Goal: Task Accomplishment & Management: Manage account settings

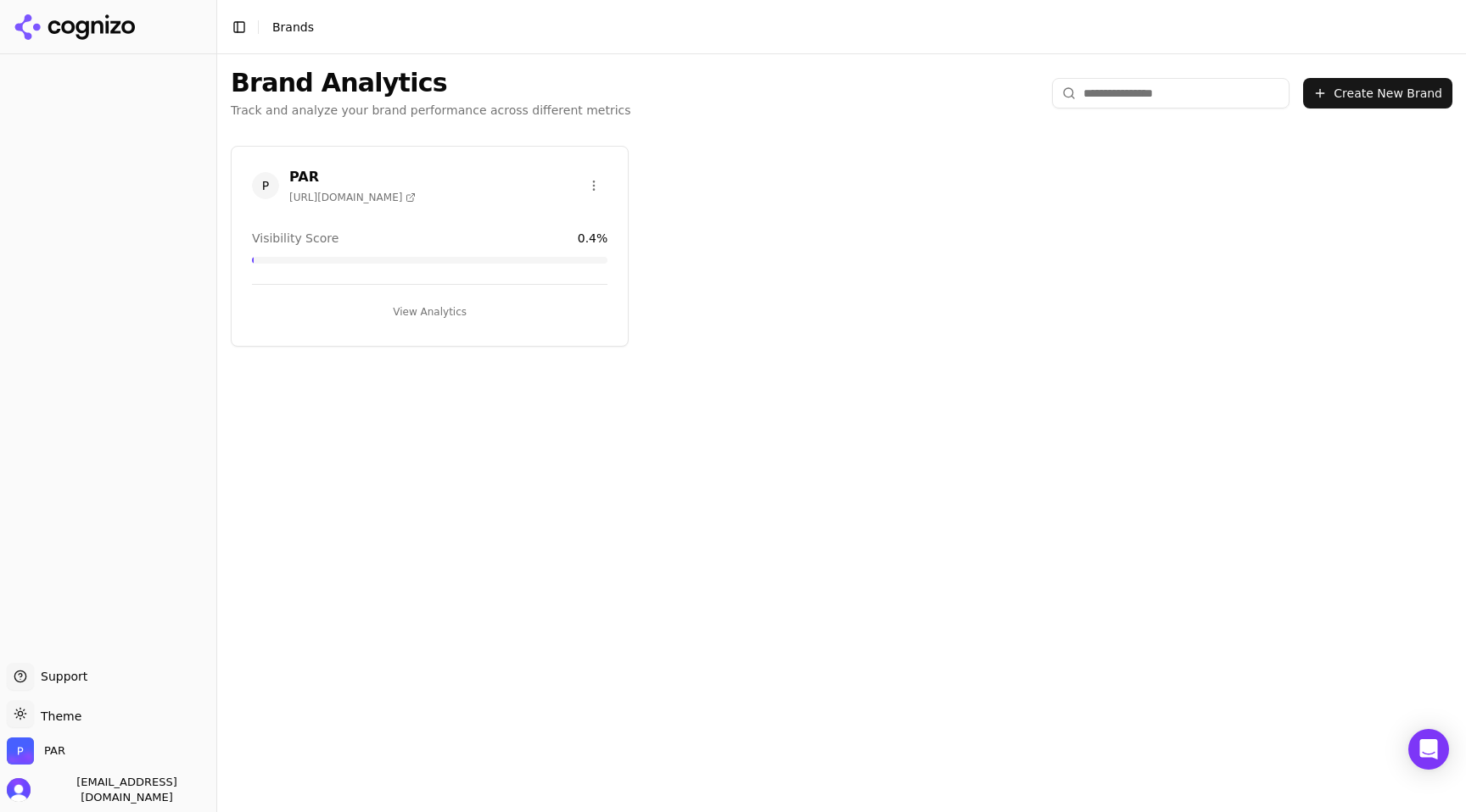
click at [358, 196] on span "[URL][DOMAIN_NAME]" at bounding box center [352, 197] width 126 height 14
click at [395, 161] on div "PAR [URL][DOMAIN_NAME] Visibility Score 0.4 % View Analytics" at bounding box center [429, 246] width 398 height 201
click at [299, 175] on h3 "PAR" at bounding box center [352, 177] width 126 height 20
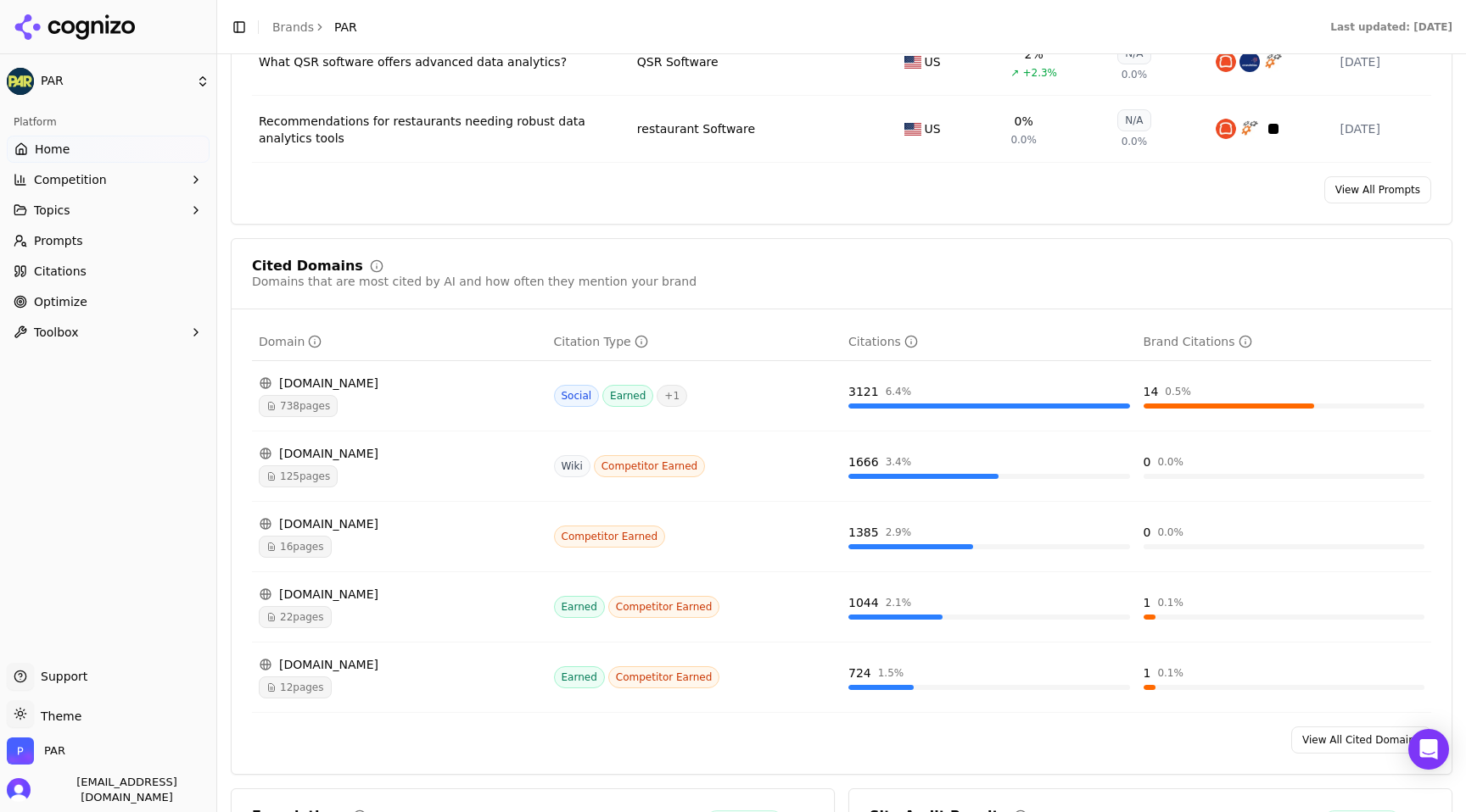
scroll to position [1515, 0]
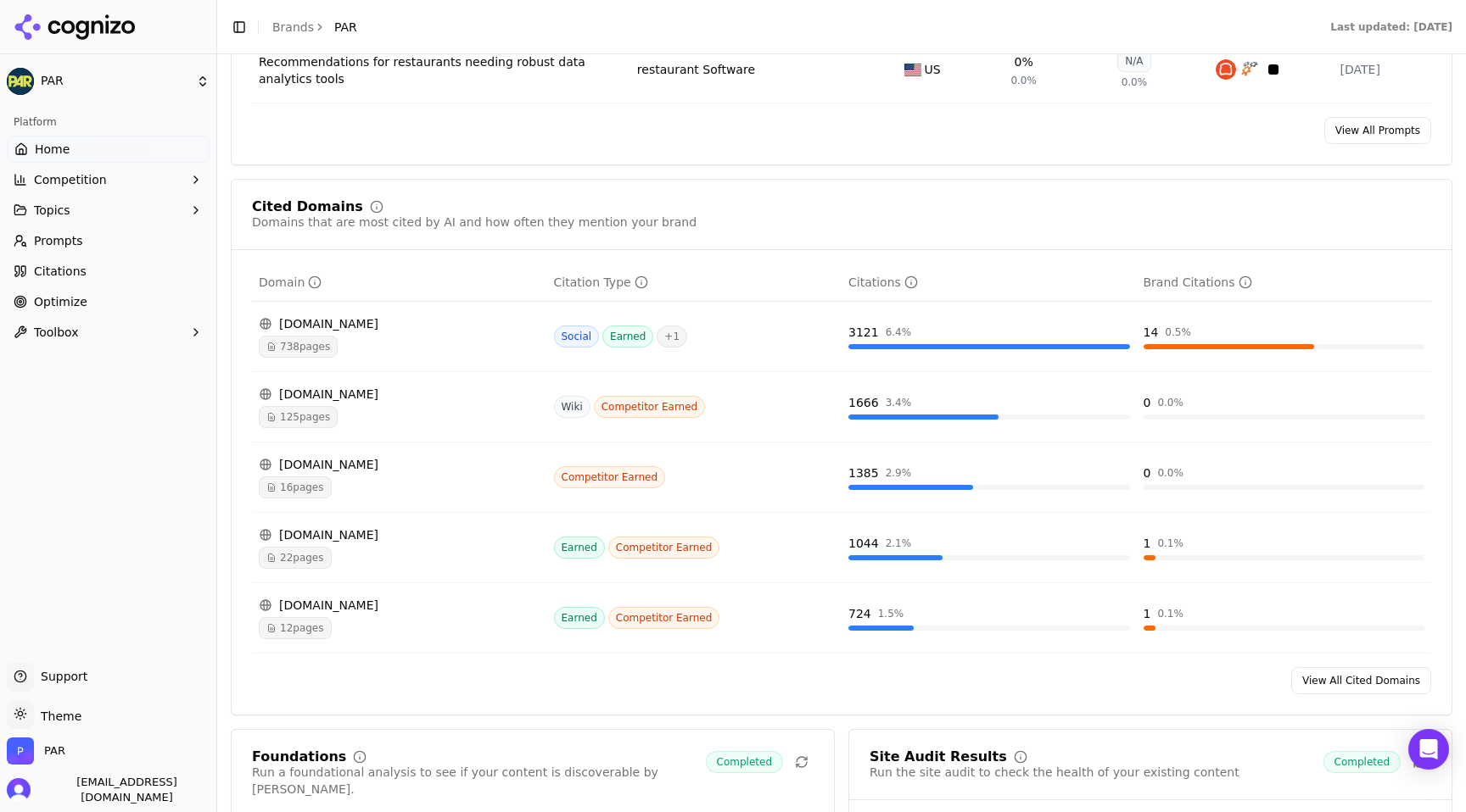
click at [311, 468] on div "[DOMAIN_NAME]" at bounding box center [399, 464] width 282 height 17
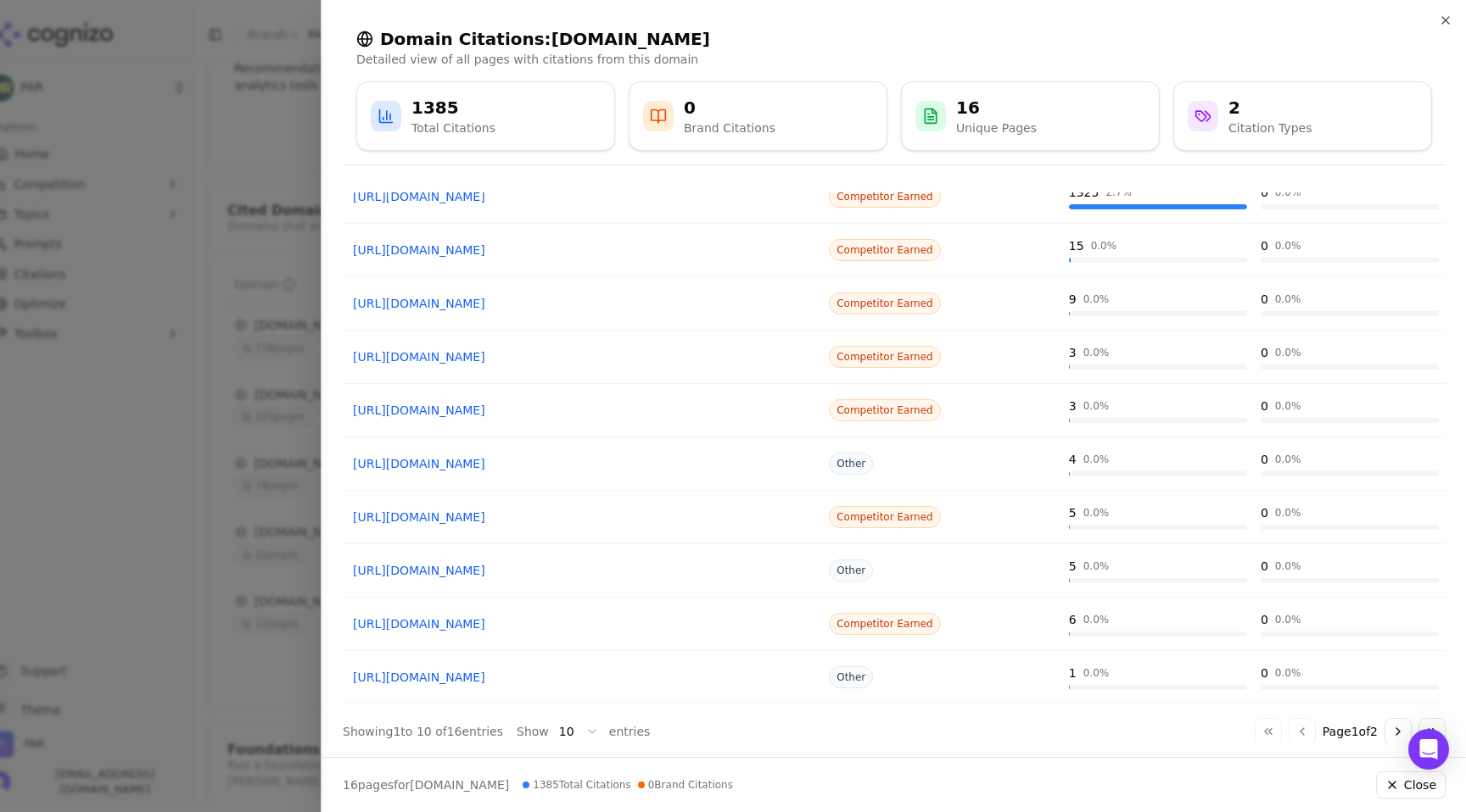
scroll to position [120, 0]
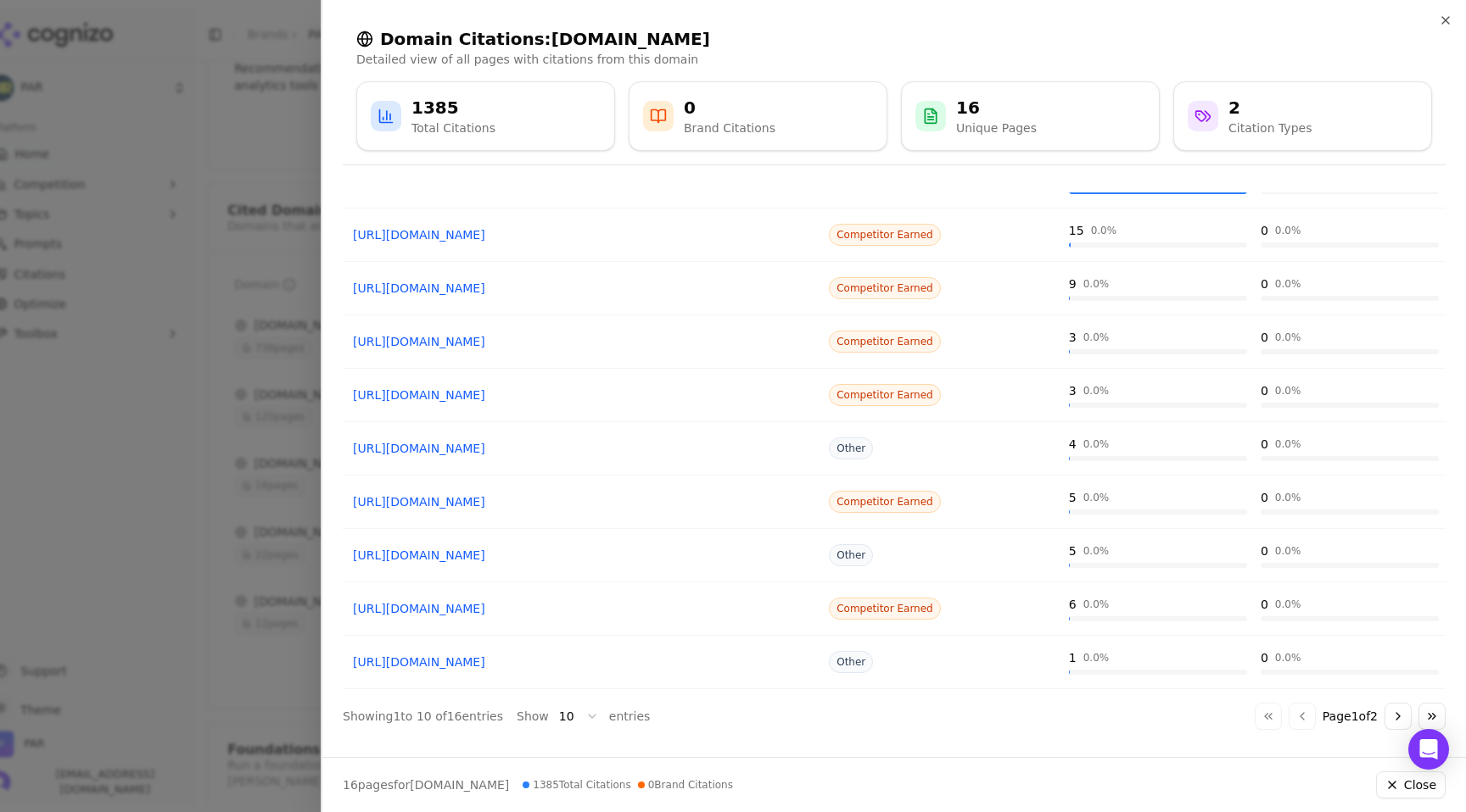
click at [1397, 716] on button "Go to next page" at bounding box center [1398, 716] width 27 height 27
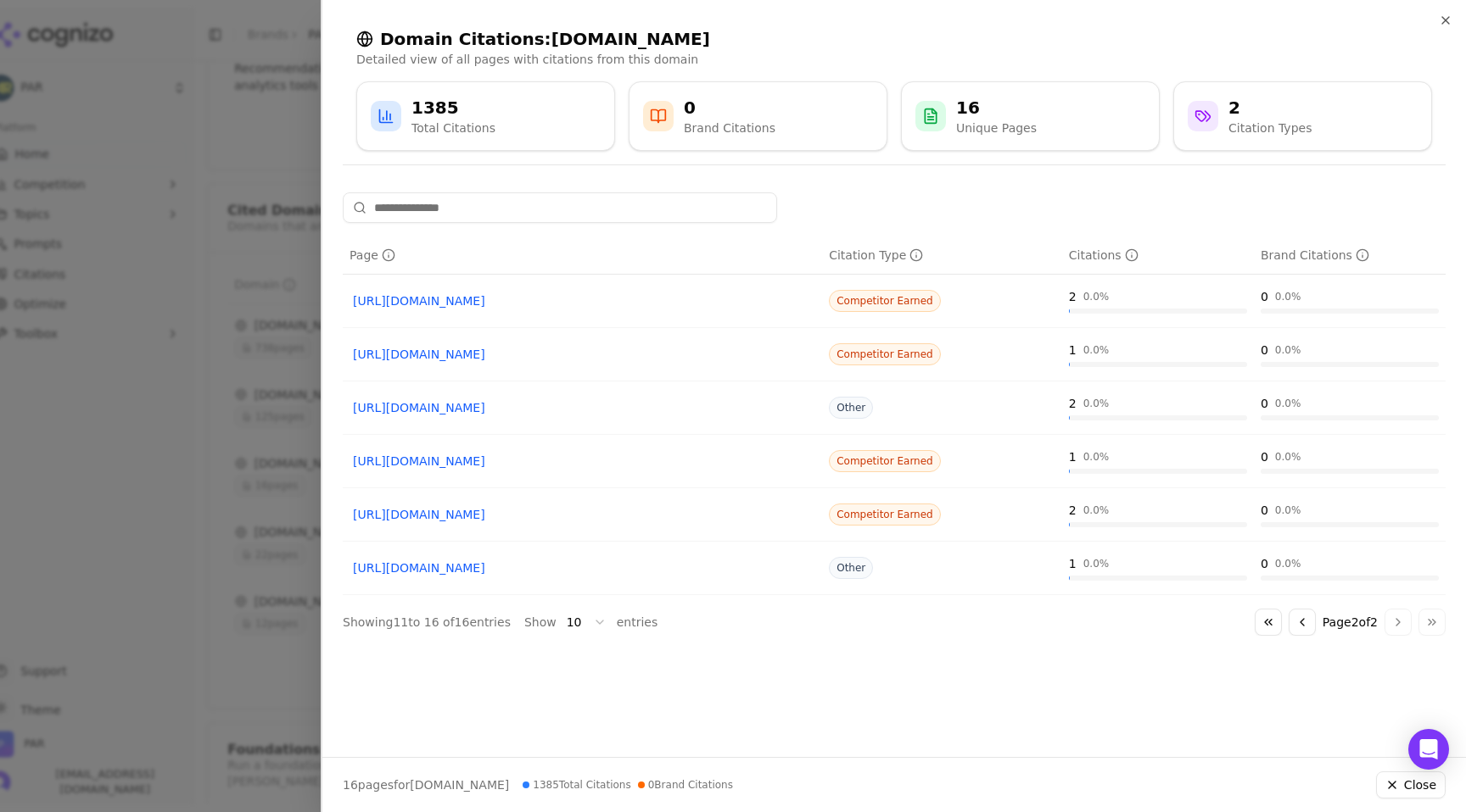
click at [1255, 618] on button "Go to first page" at bounding box center [1268, 622] width 27 height 27
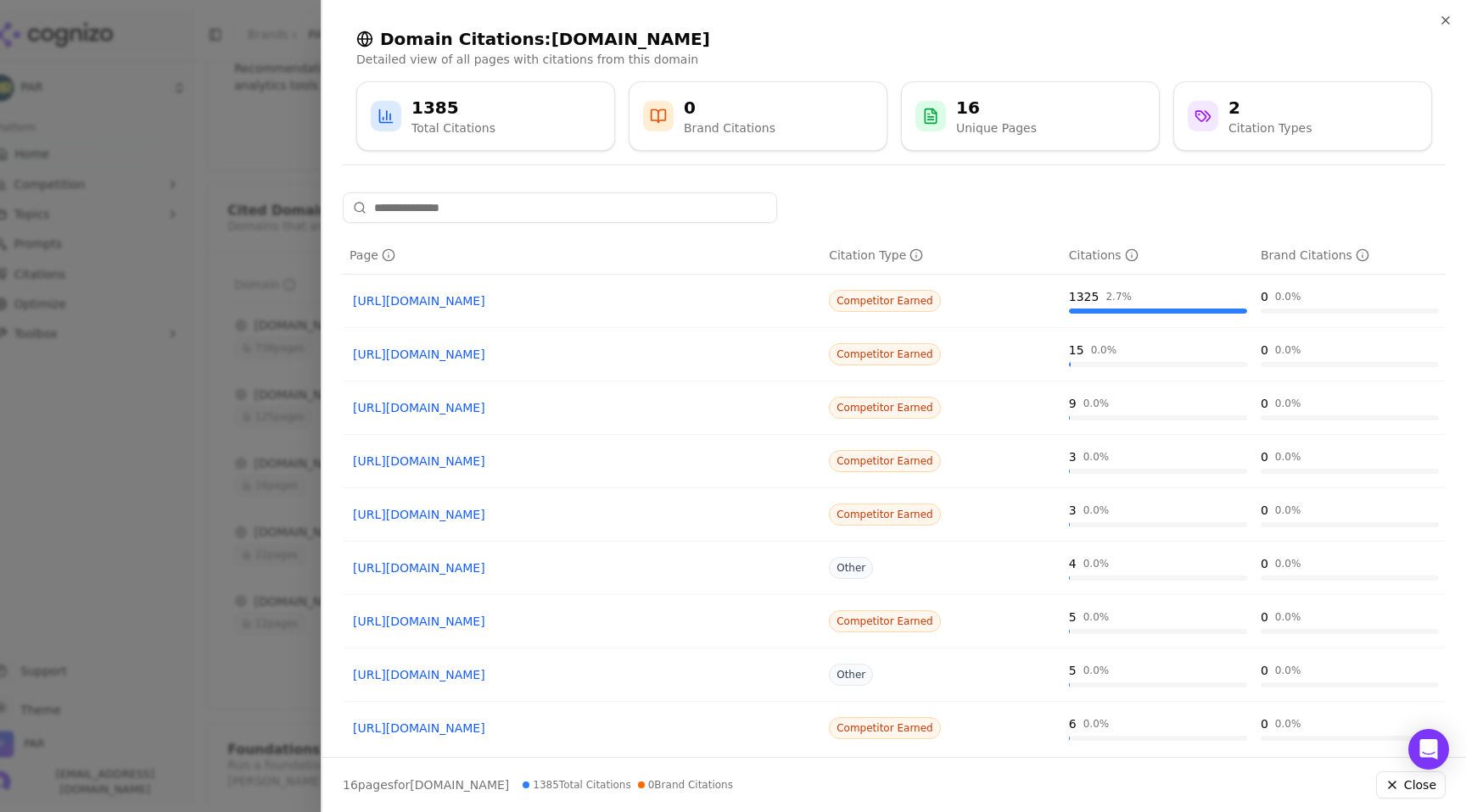
click at [591, 302] on link "[URL][DOMAIN_NAME]" at bounding box center [582, 301] width 459 height 17
click at [225, 150] on div at bounding box center [733, 406] width 1466 height 812
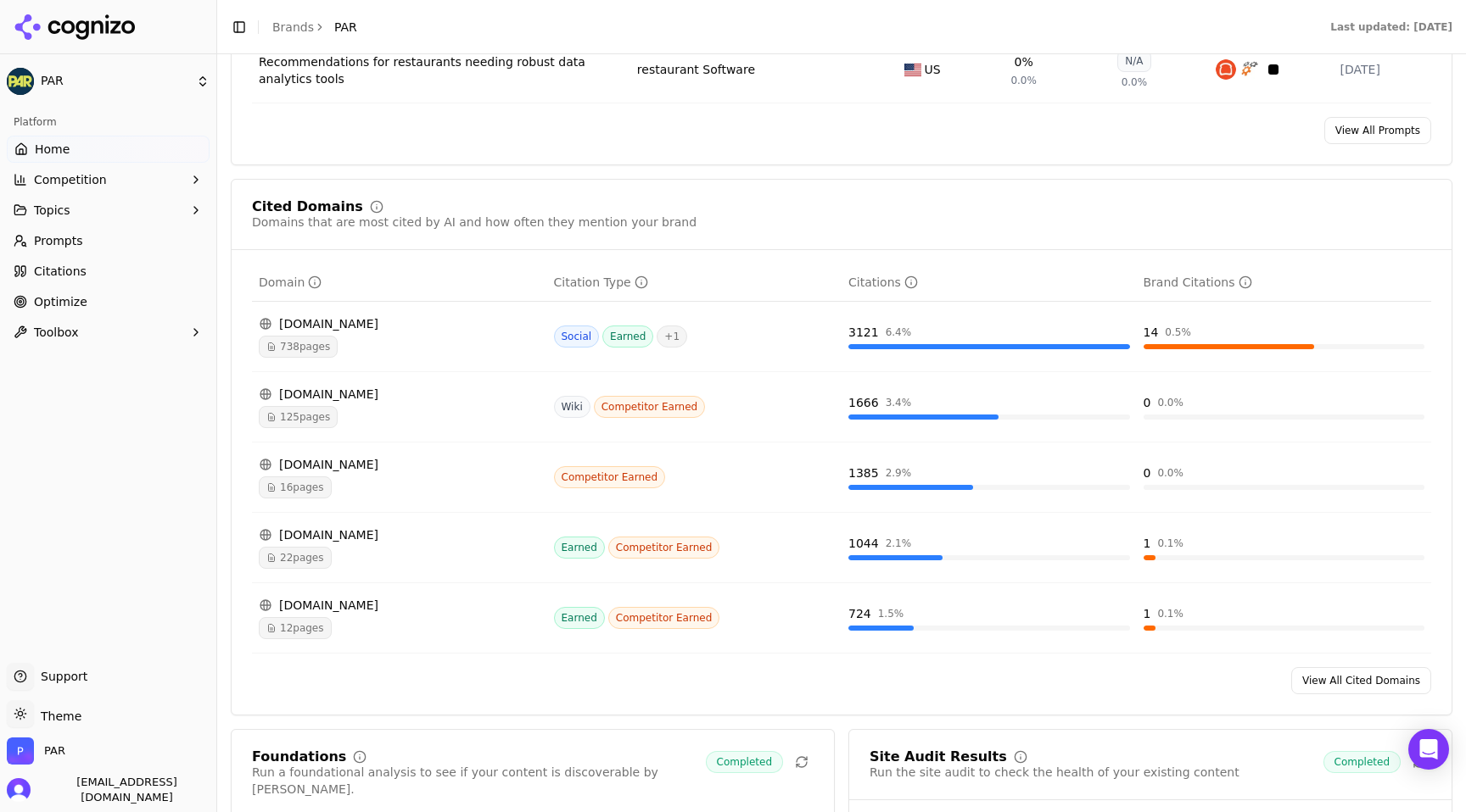
click at [342, 540] on div "[DOMAIN_NAME]" at bounding box center [399, 535] width 282 height 17
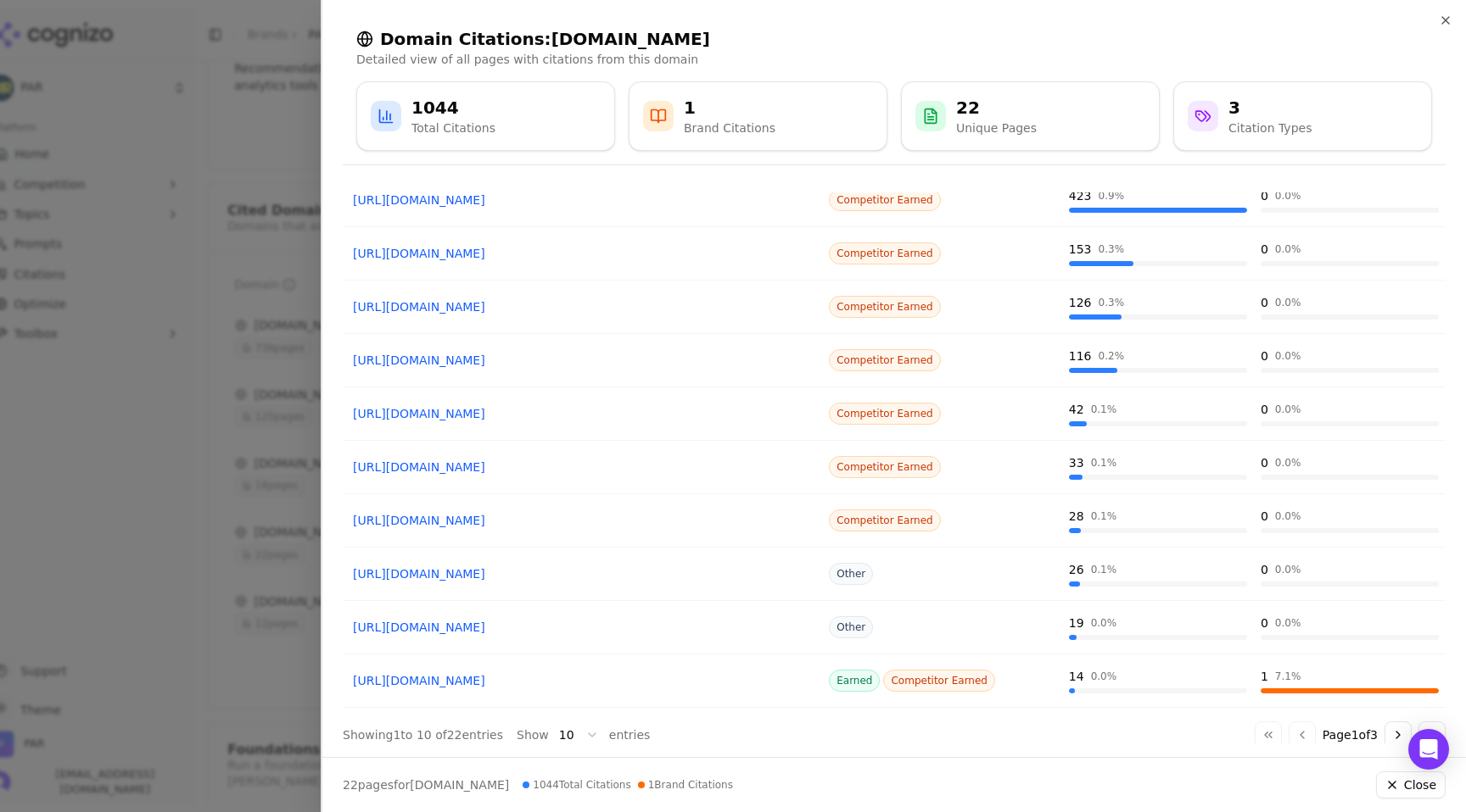
scroll to position [120, 0]
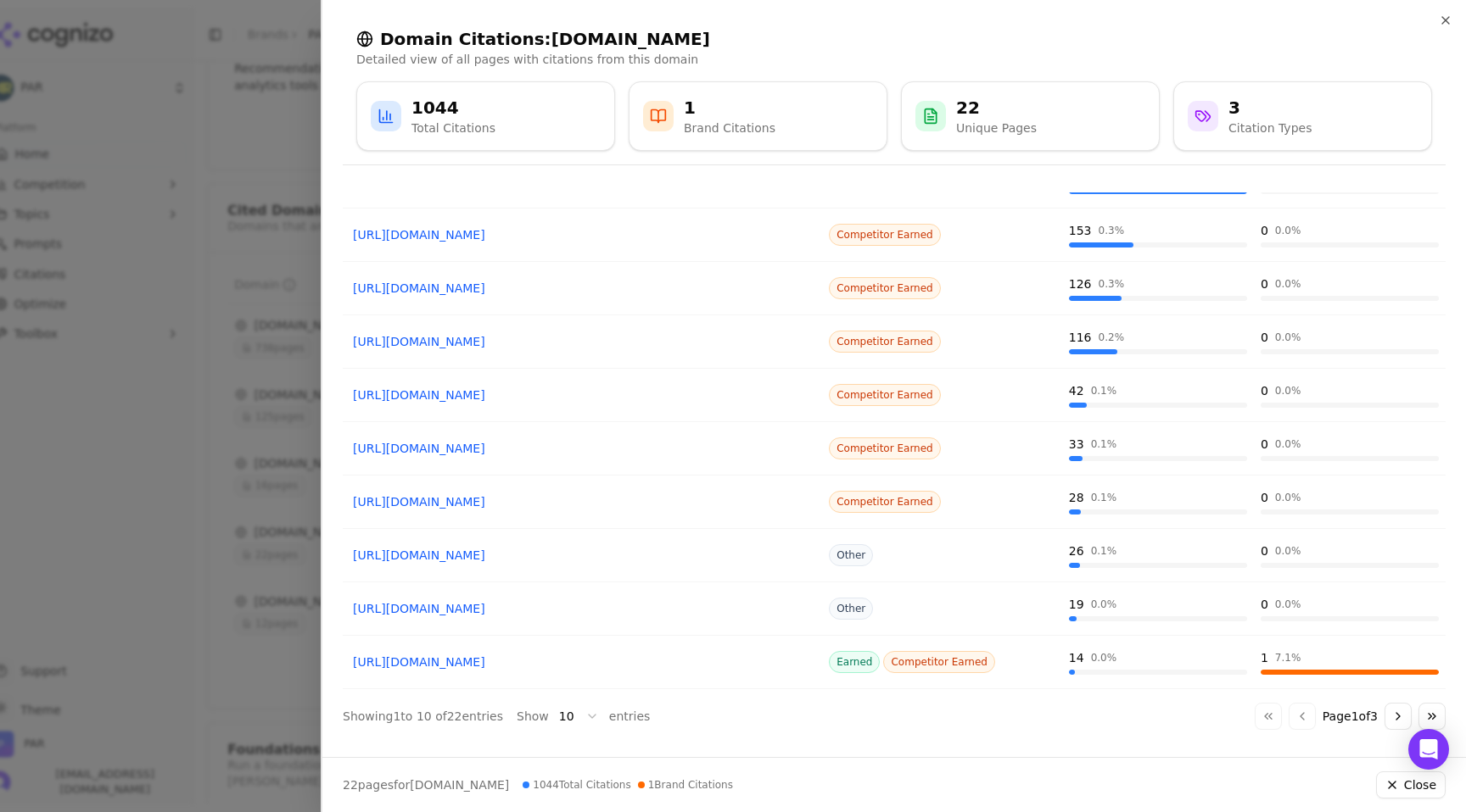
click at [1396, 718] on button "Go to next page" at bounding box center [1398, 716] width 27 height 27
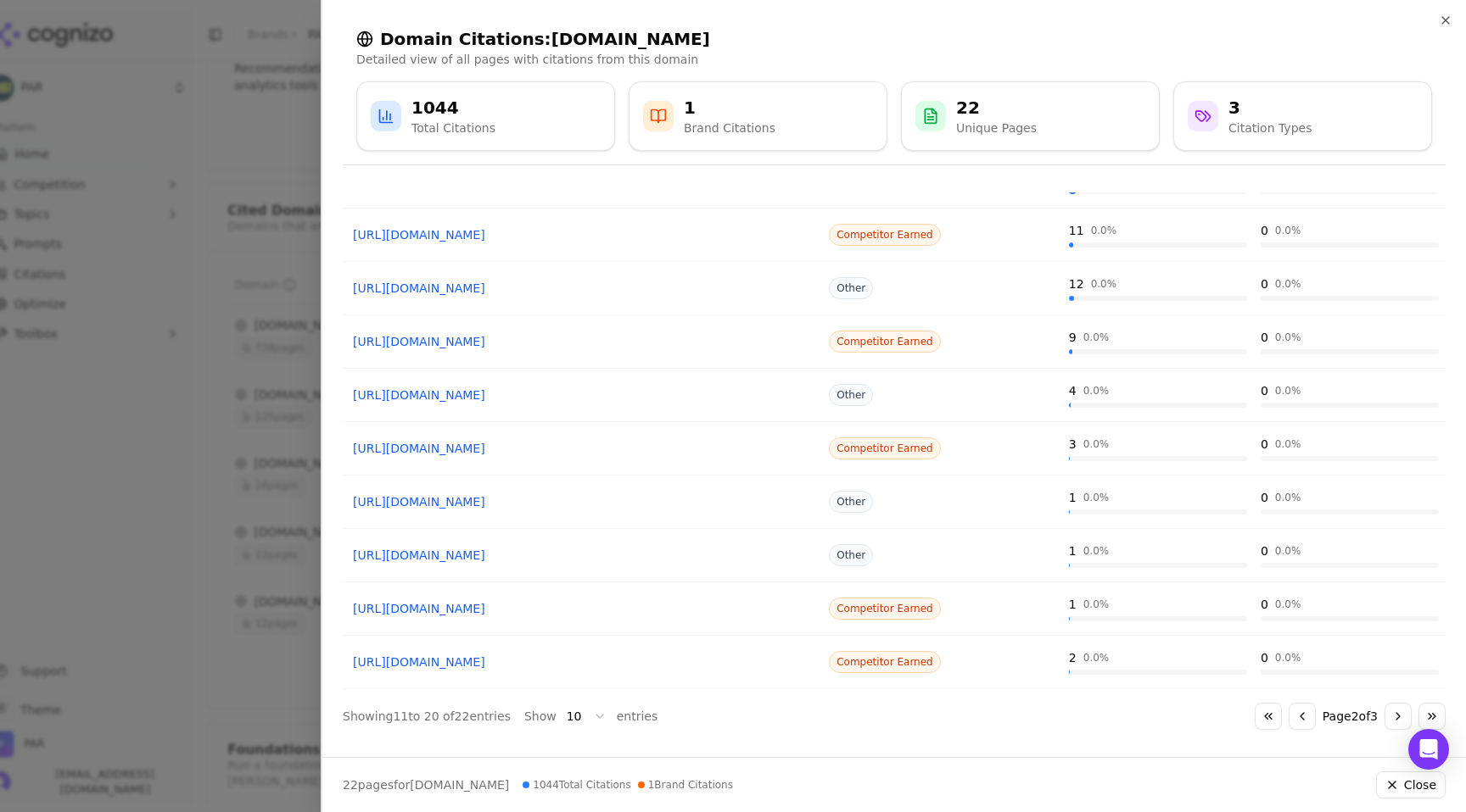
click at [1405, 721] on button "Go to next page" at bounding box center [1398, 716] width 27 height 27
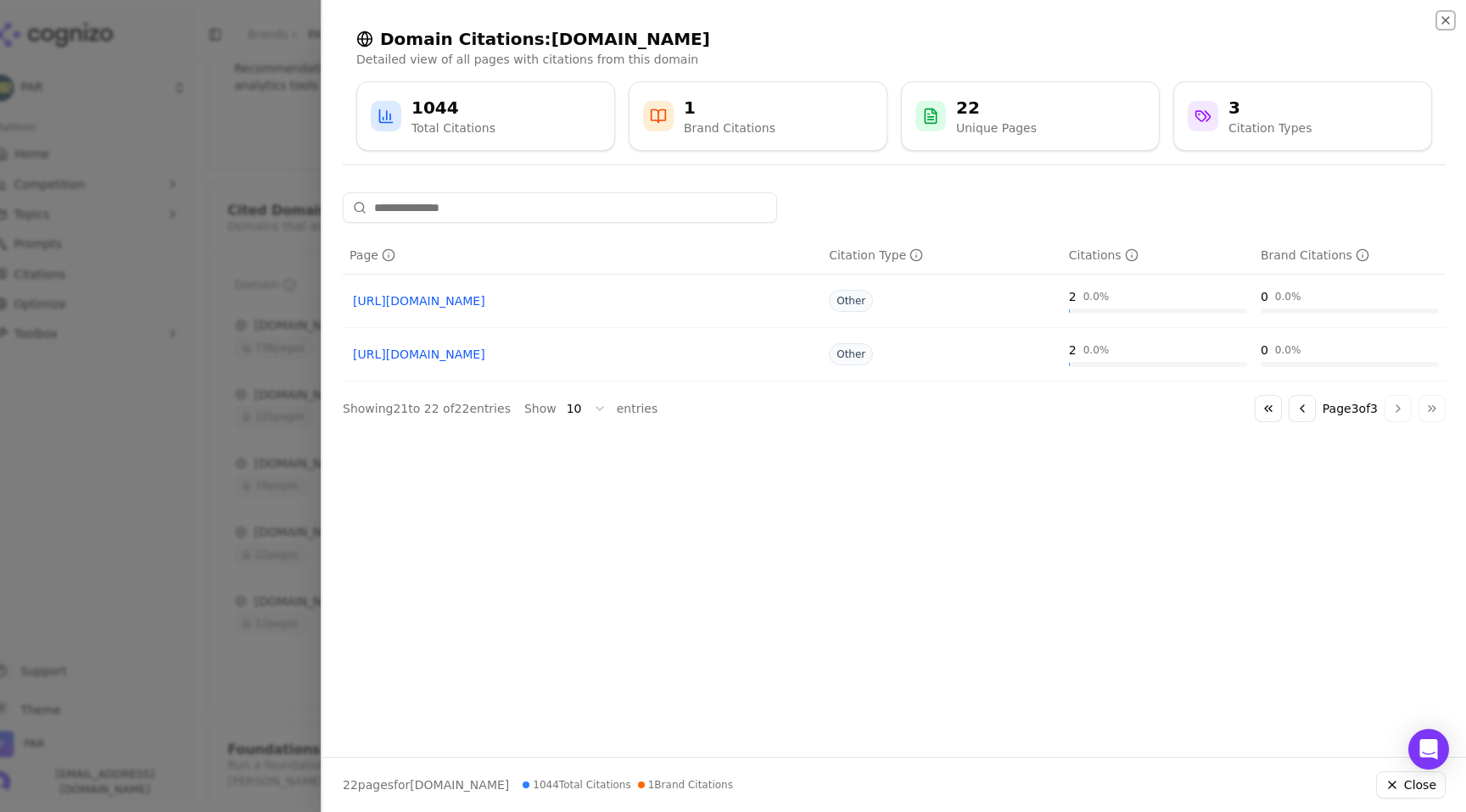
click at [1447, 20] on icon "button" at bounding box center [1445, 19] width 6 height 6
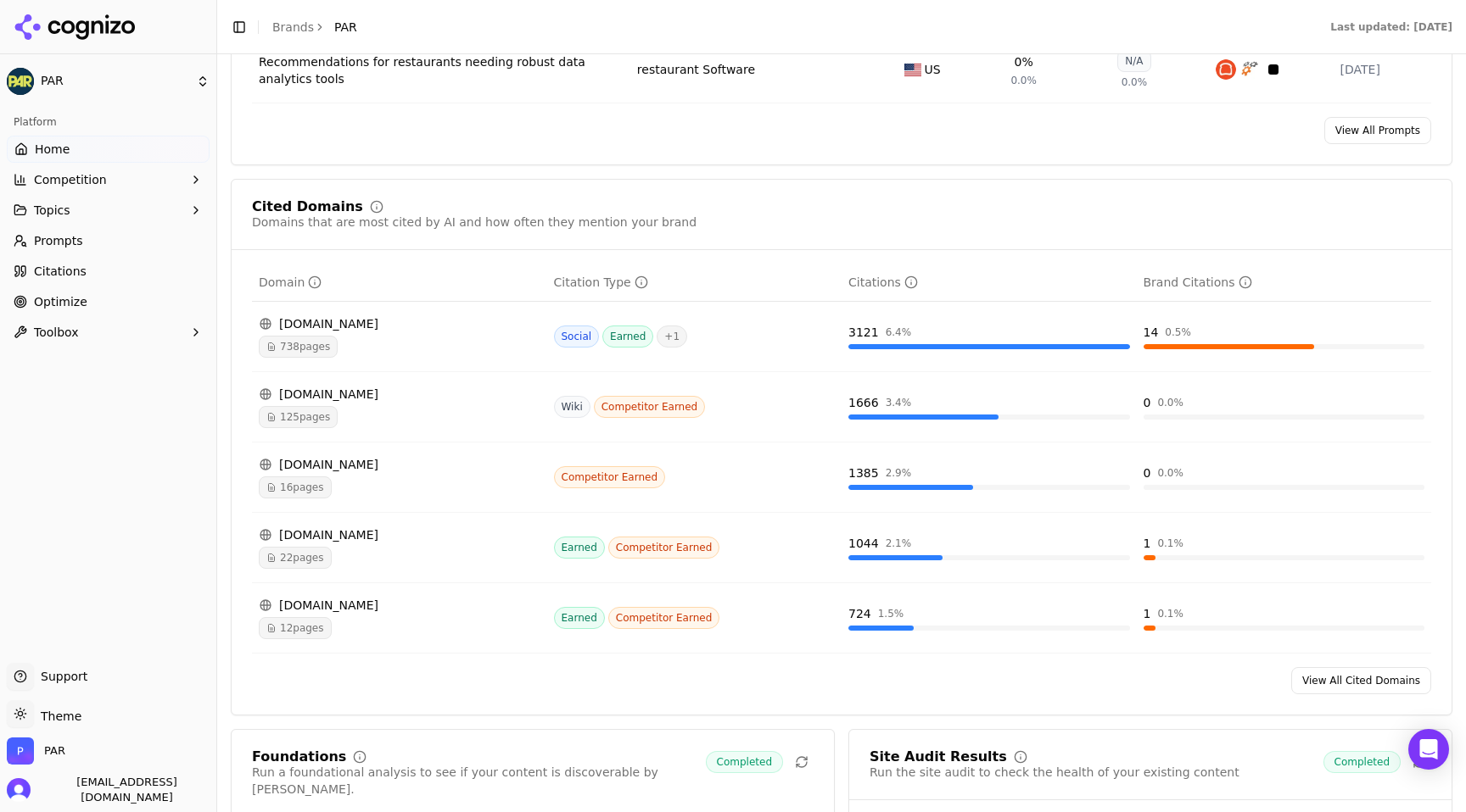
click at [306, 344] on span "738 pages" at bounding box center [297, 347] width 78 height 22
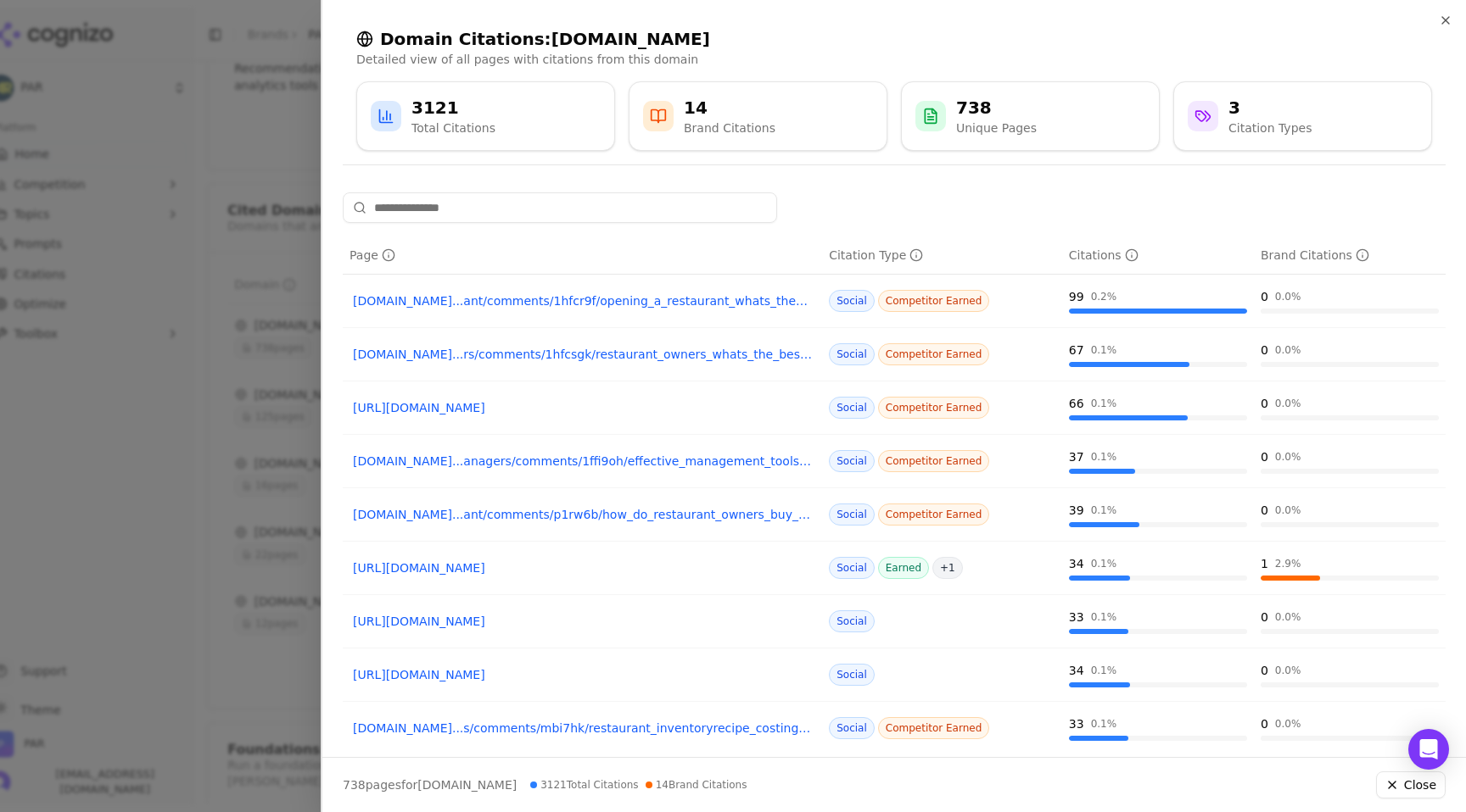
click at [754, 518] on link "[DOMAIN_NAME]...ant/comments/p1rw6b/how_do_restaurant_owners_buy_analytics_tool…" at bounding box center [582, 515] width 459 height 17
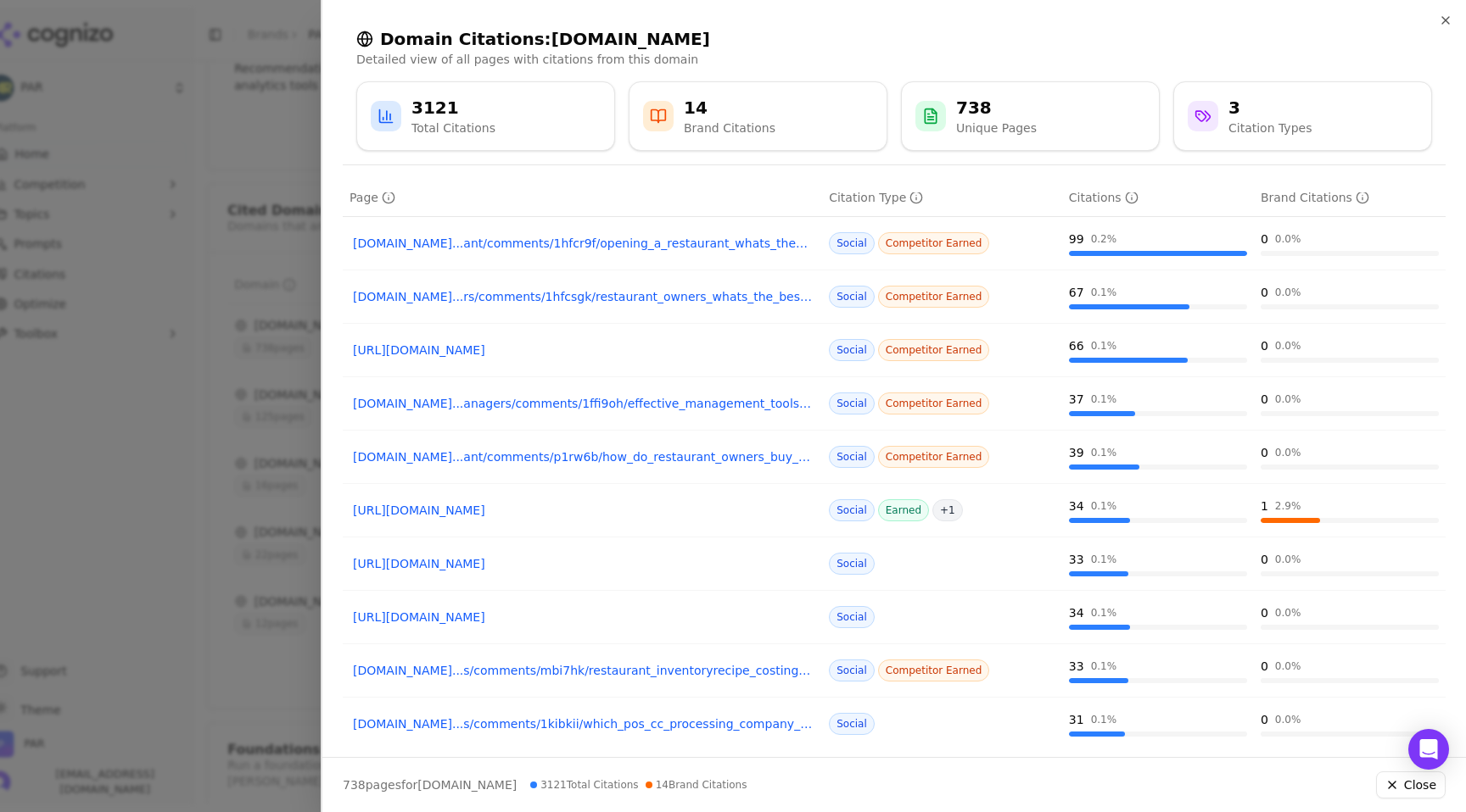
scroll to position [120, 0]
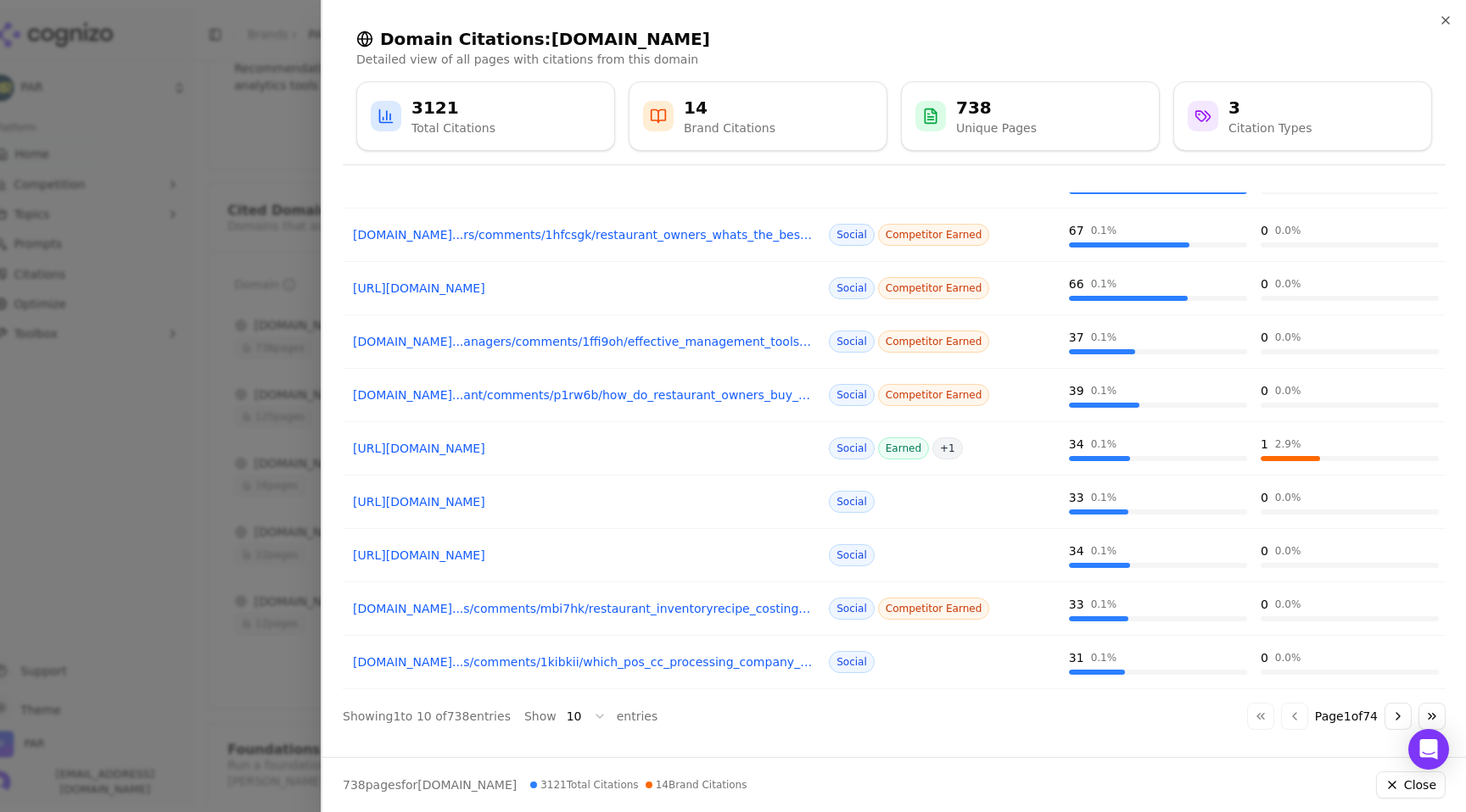
click at [1395, 713] on button "Go to next page" at bounding box center [1398, 716] width 27 height 27
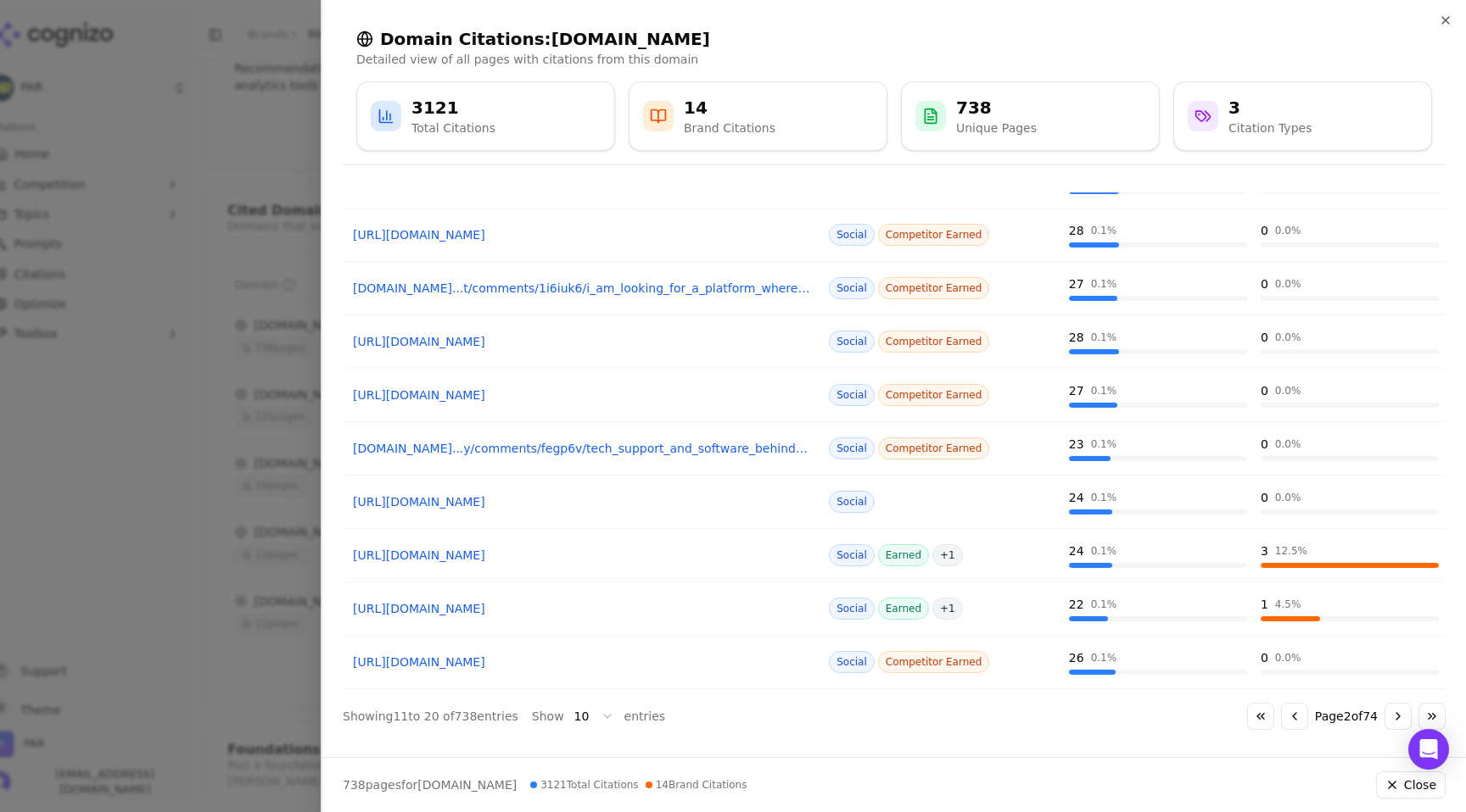
scroll to position [0, 0]
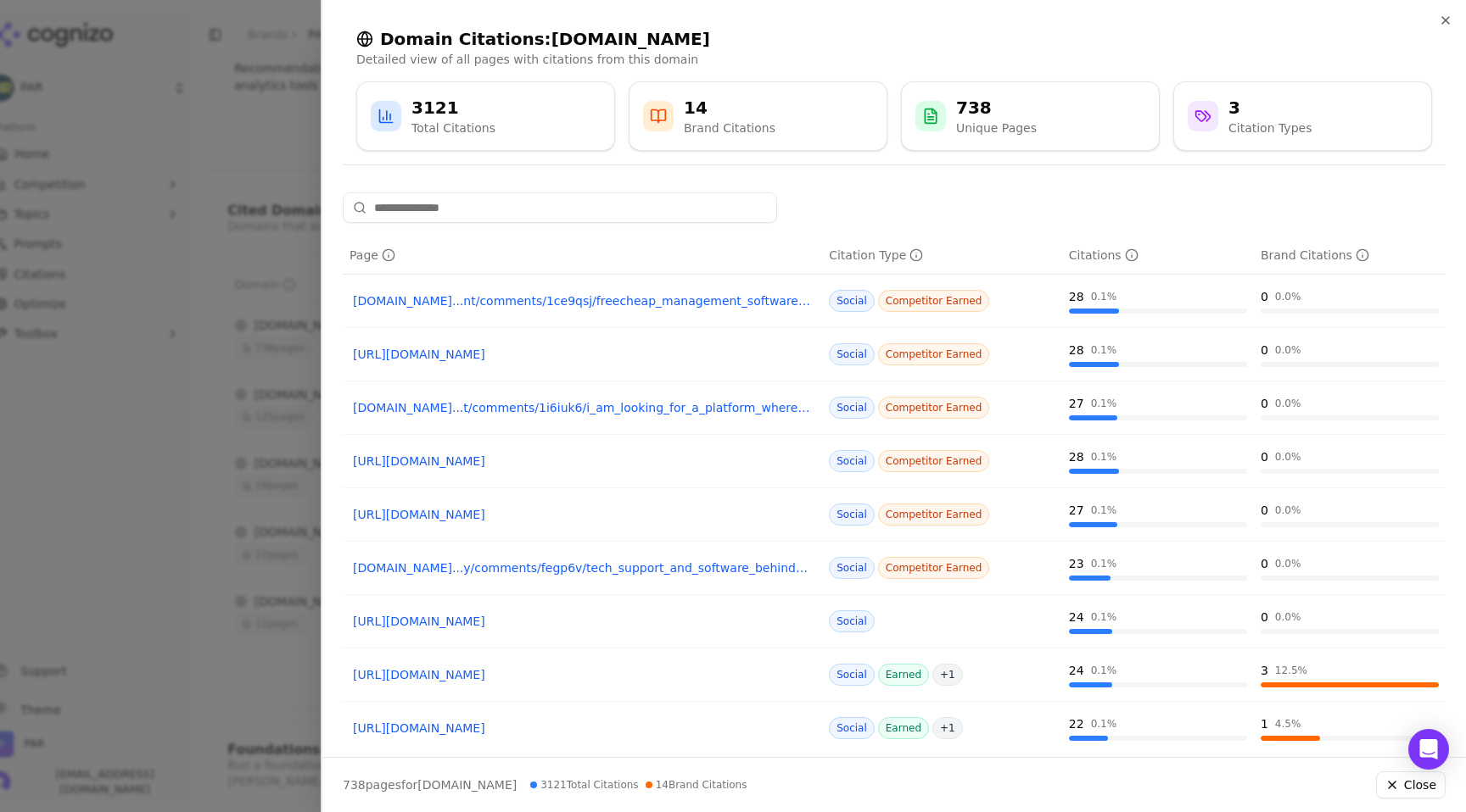
click at [141, 308] on div at bounding box center [733, 406] width 1466 height 812
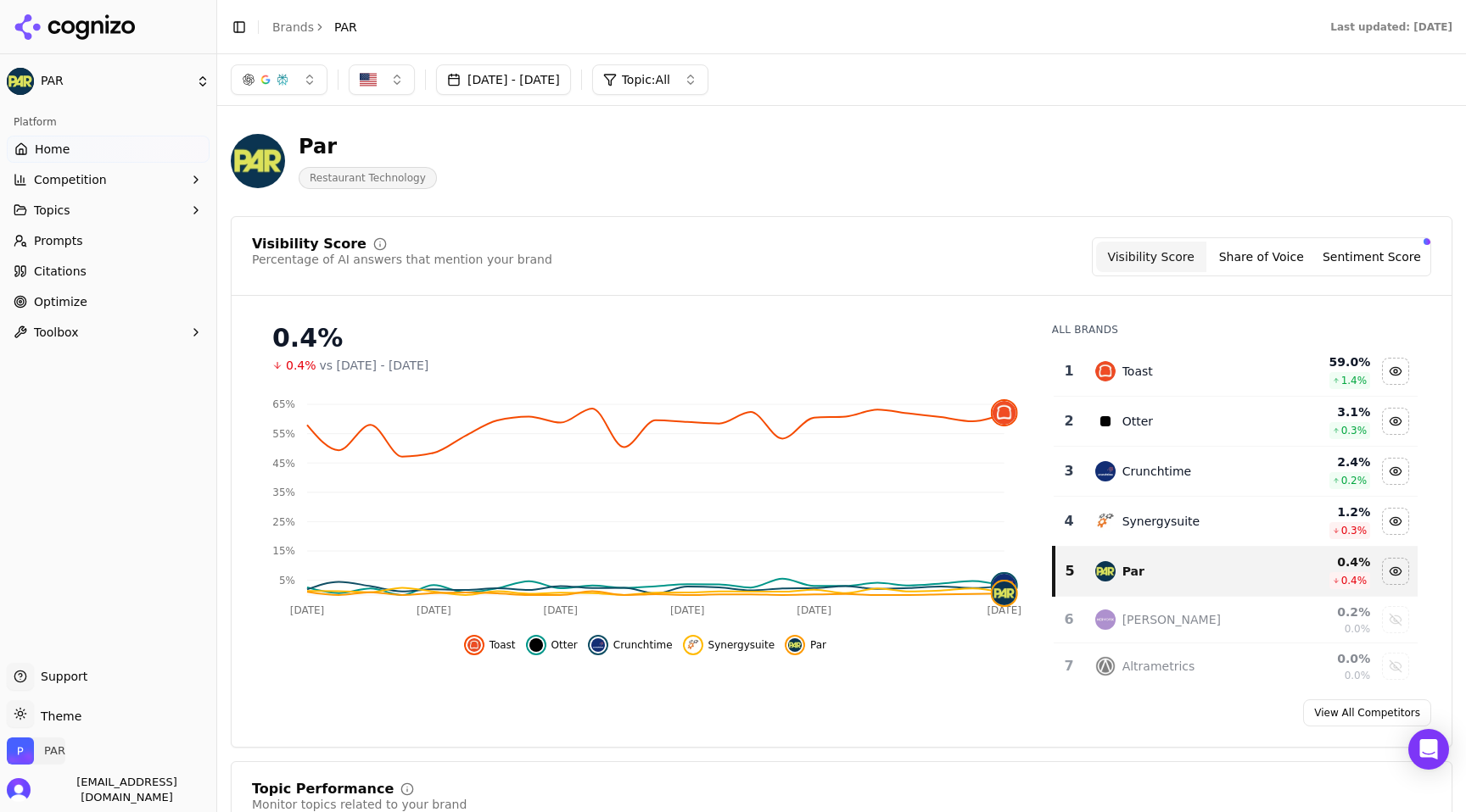
click at [22, 753] on img "Open organization switcher" at bounding box center [19, 750] width 27 height 27
click at [60, 758] on span "PAR" at bounding box center [54, 751] width 21 height 16
click at [28, 758] on img "Open organization switcher" at bounding box center [19, 750] width 27 height 27
click at [288, 711] on button "Manage" at bounding box center [277, 709] width 66 height 20
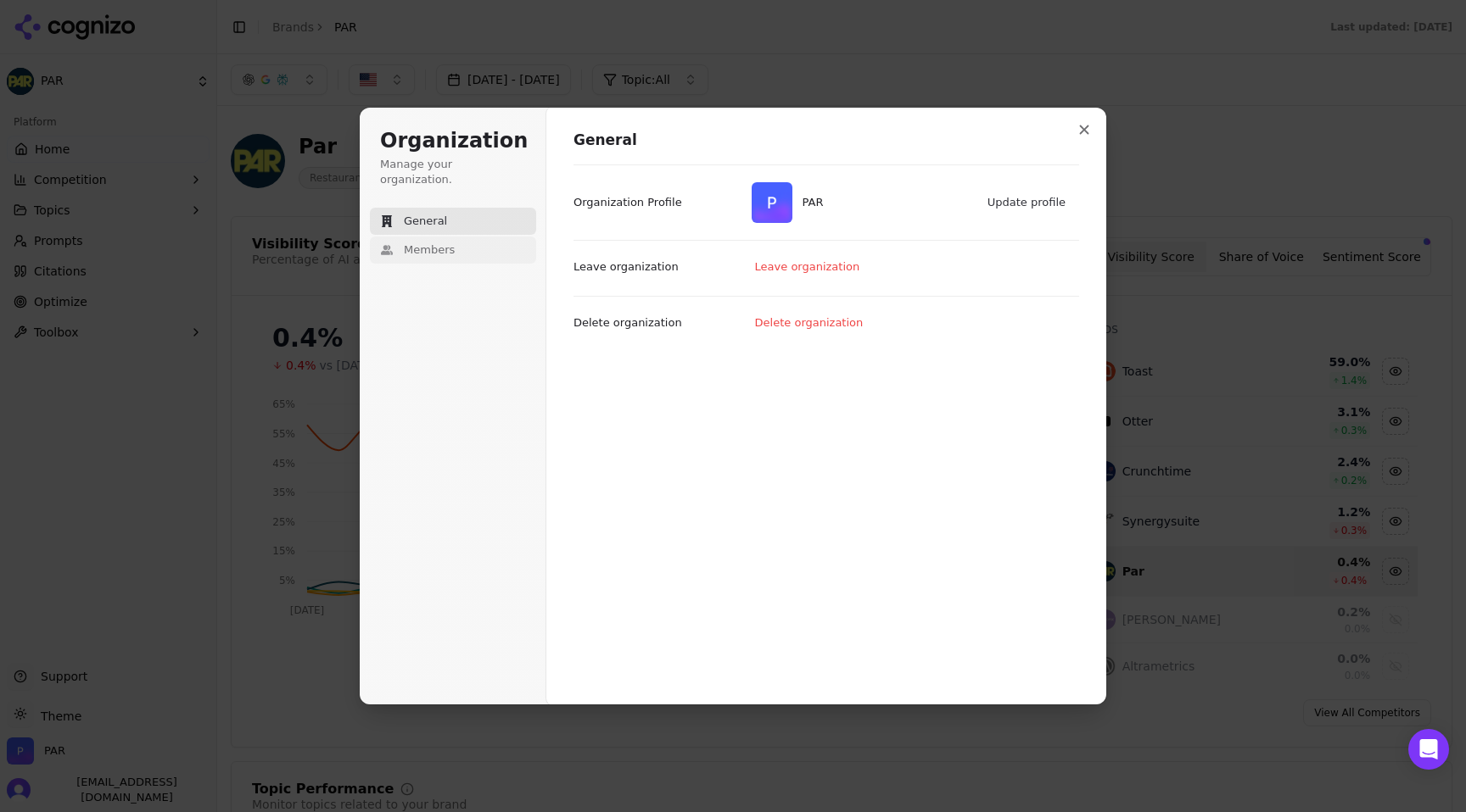
click at [457, 236] on button "Members" at bounding box center [453, 249] width 166 height 27
